Goal: Find contact information: Find contact information

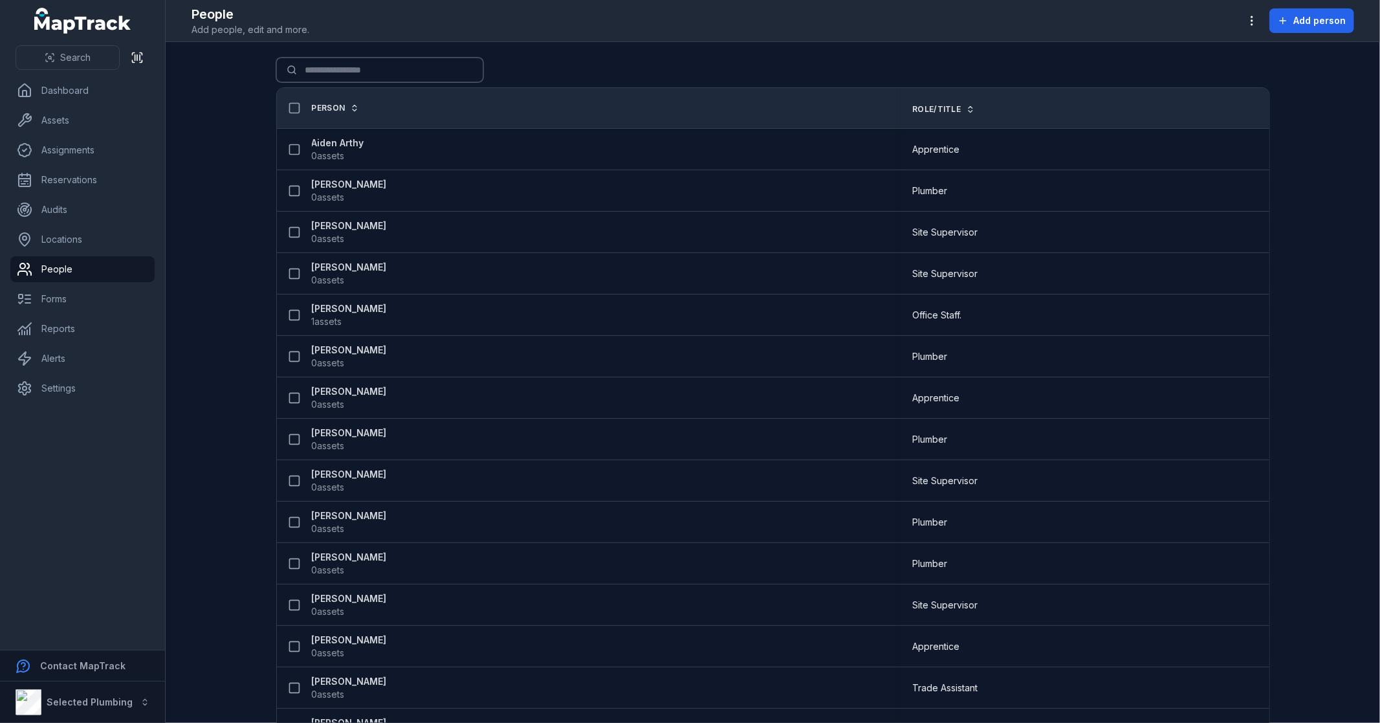
click at [386, 68] on input "Search for people" at bounding box center [379, 70] width 207 height 25
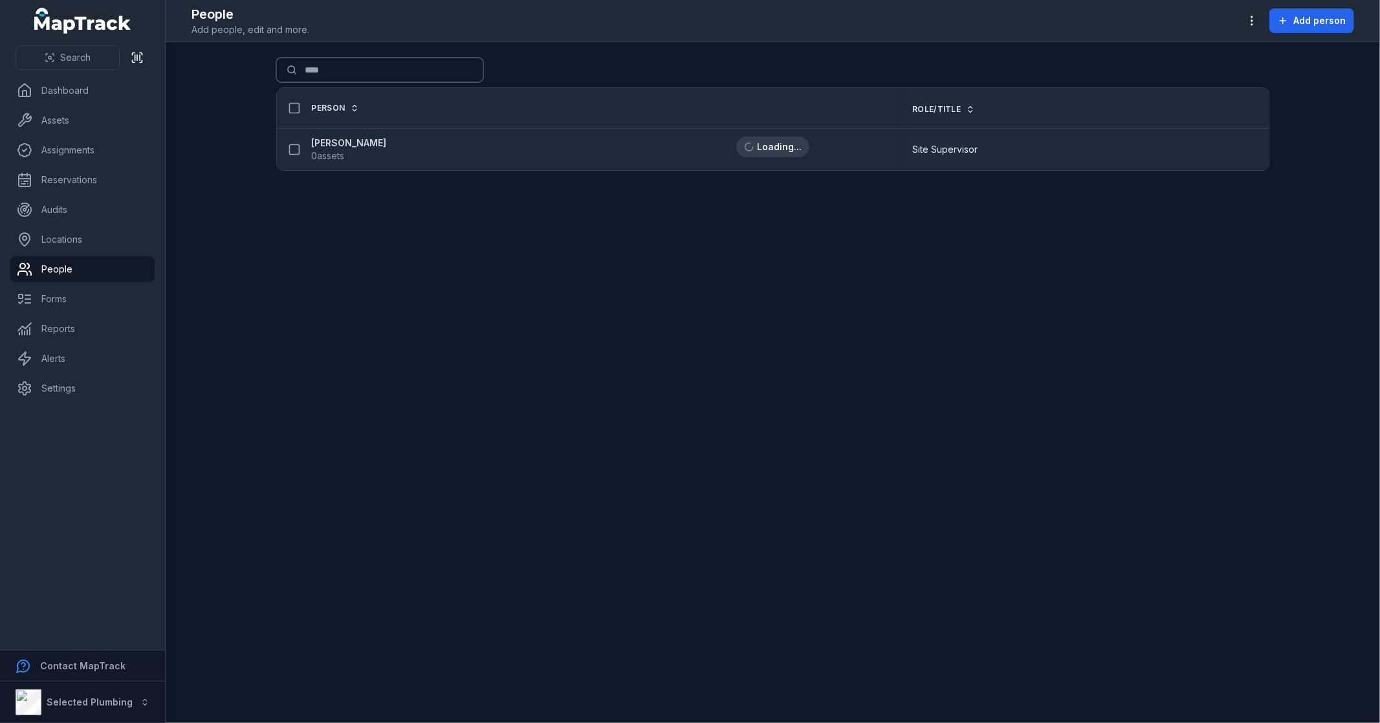
type input "****"
click at [343, 143] on strong "[PERSON_NAME]" at bounding box center [349, 143] width 75 height 13
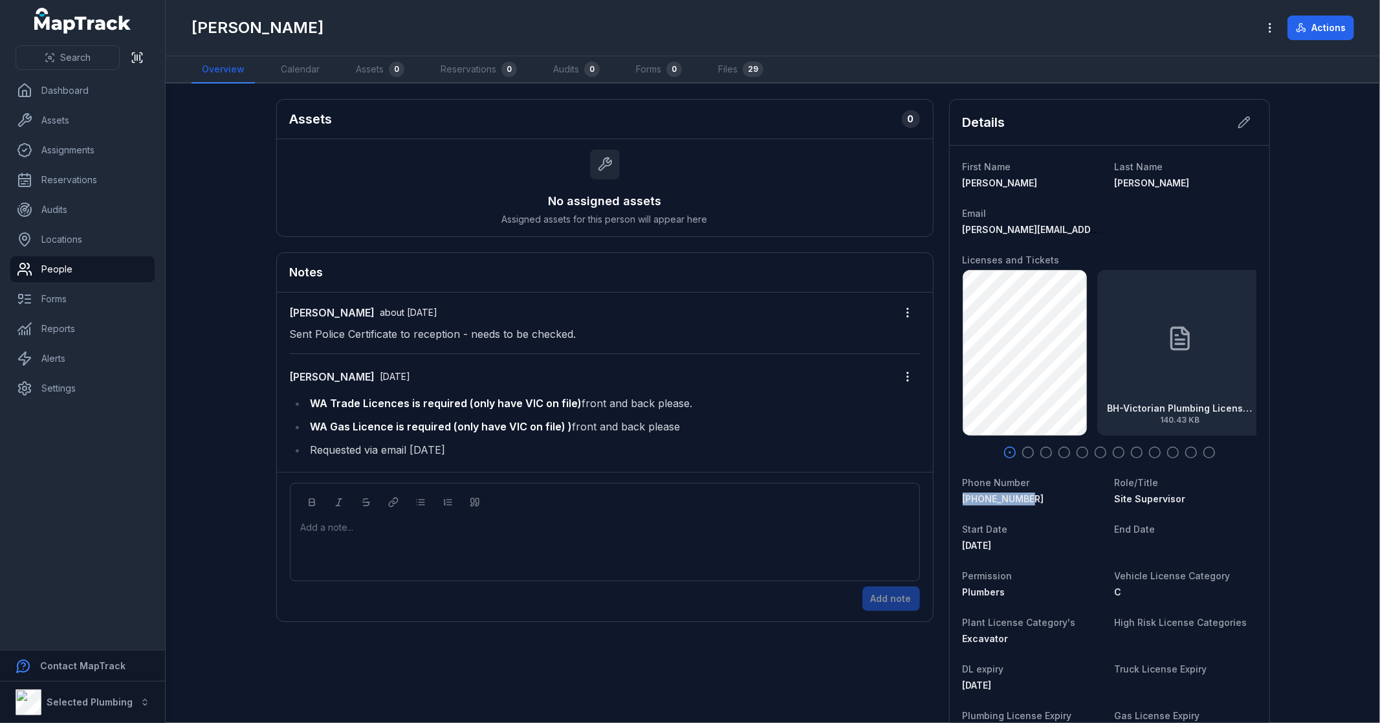
drag, startPoint x: 1033, startPoint y: 496, endPoint x: 953, endPoint y: 494, distance: 80.3
click at [953, 494] on div "First Name [PERSON_NAME] Last Name [PERSON_NAME] Email [PERSON_NAME][EMAIL_ADDR…" at bounding box center [1110, 599] width 320 height 906
copy span "[PHONE_NUMBER]"
